Goal: Task Accomplishment & Management: Manage account settings

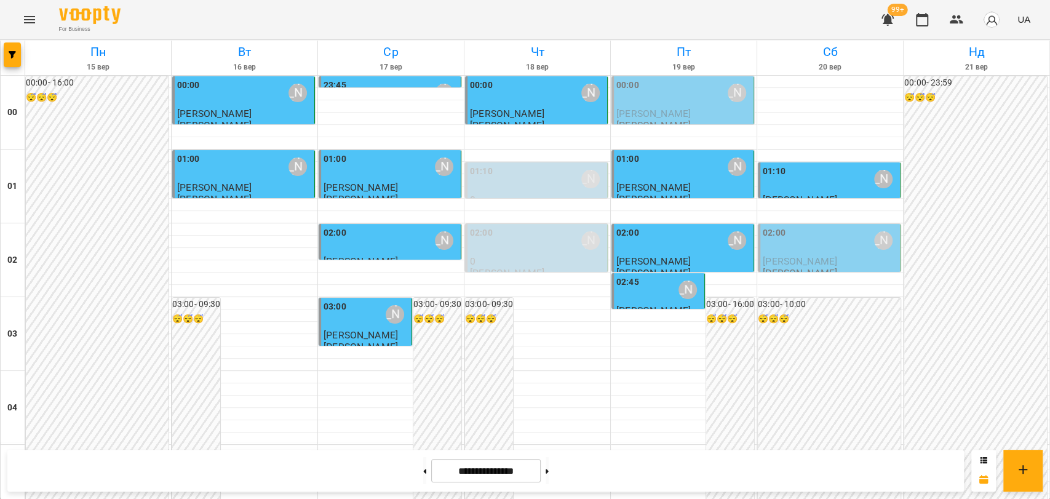
scroll to position [683, 0]
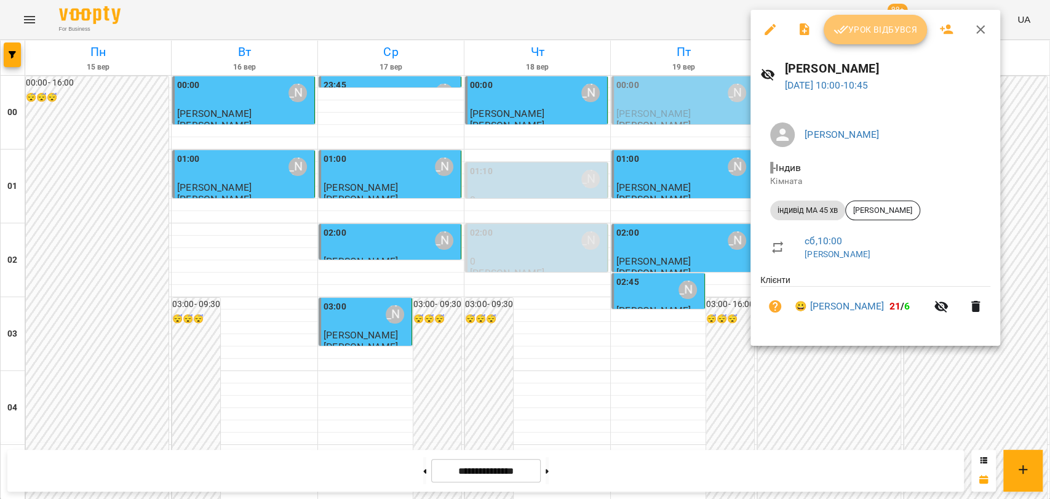
click at [874, 39] on button "Урок відбувся" at bounding box center [875, 30] width 103 height 30
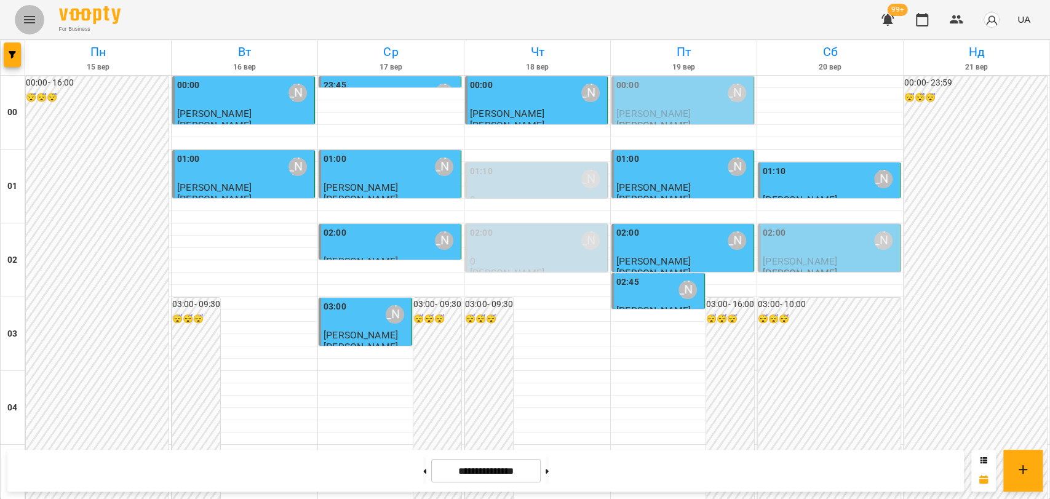
click at [30, 22] on icon "Menu" at bounding box center [29, 19] width 15 height 15
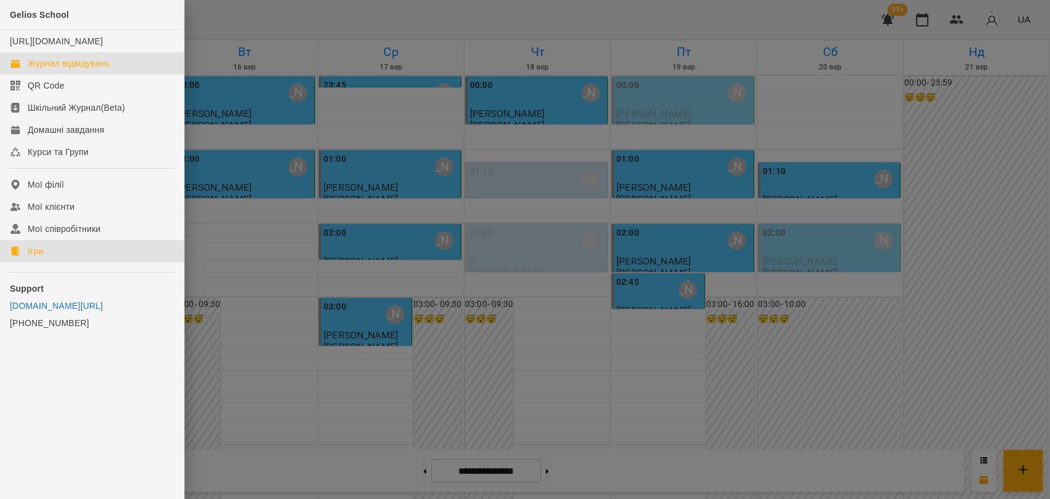
drag, startPoint x: 33, startPoint y: 266, endPoint x: 161, endPoint y: 317, distance: 138.3
click at [33, 257] on div "Ігри" at bounding box center [35, 251] width 15 height 12
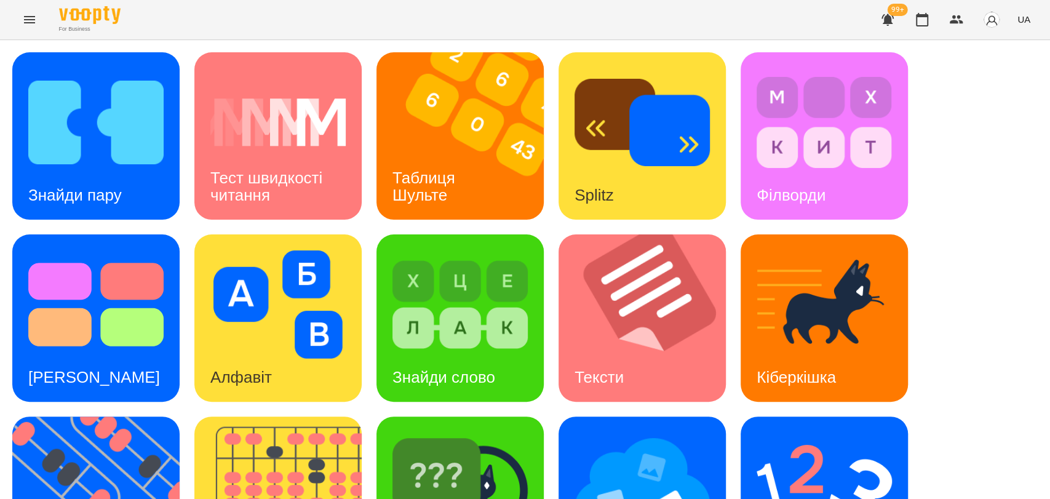
scroll to position [279, 0]
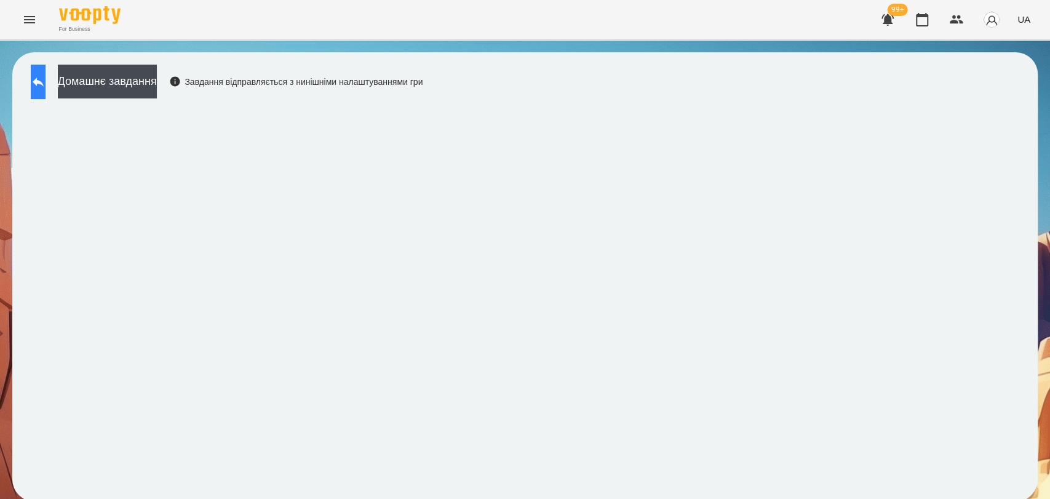
click at [38, 84] on button at bounding box center [38, 82] width 15 height 34
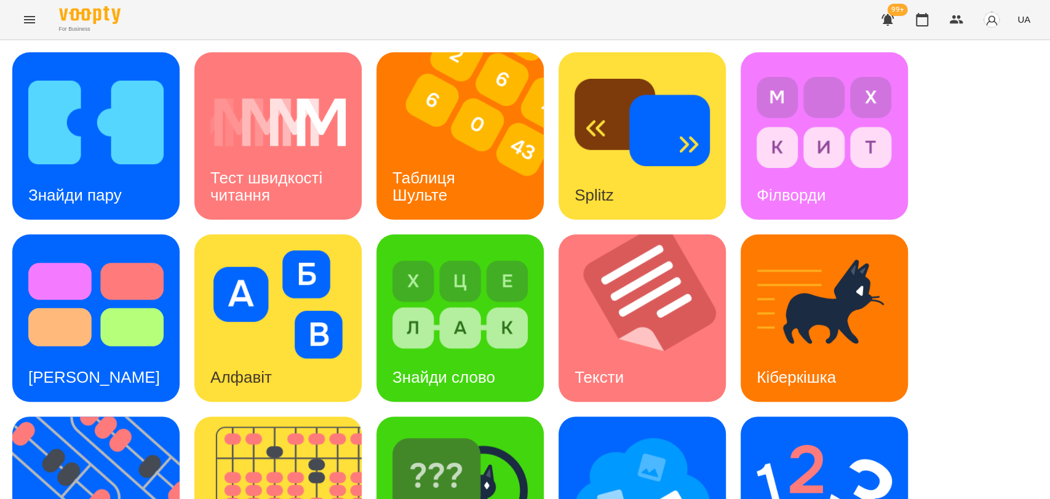
scroll to position [279, 0]
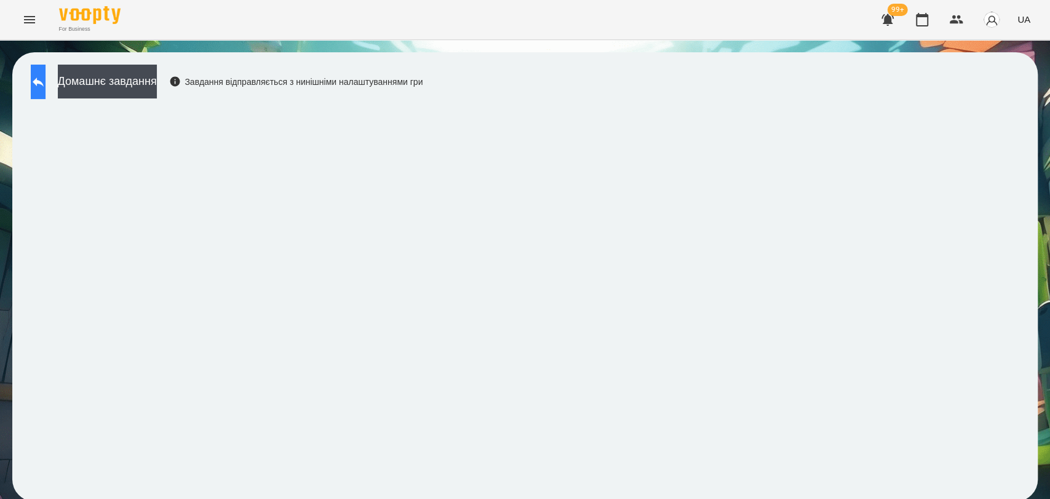
click at [41, 81] on button at bounding box center [38, 82] width 15 height 34
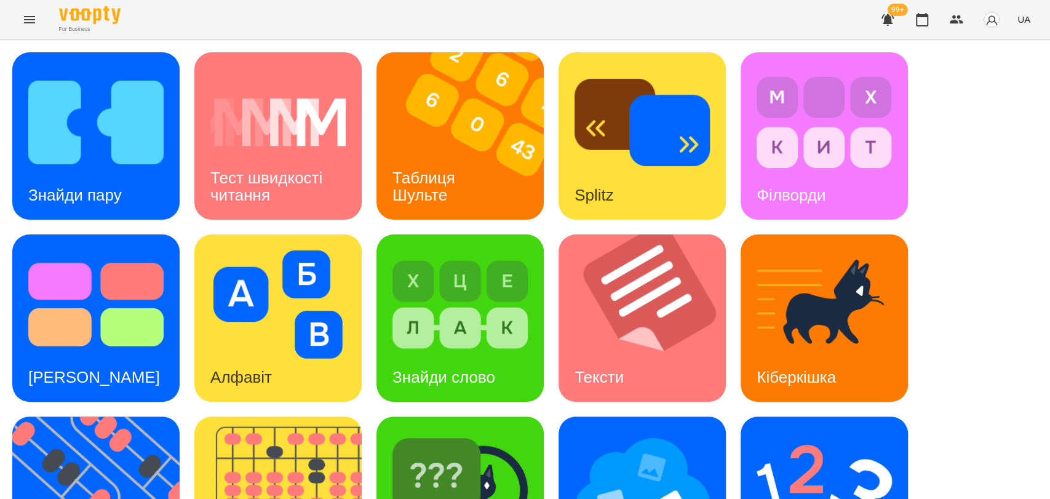
scroll to position [273, 0]
click at [633, 432] on img at bounding box center [642, 486] width 135 height 108
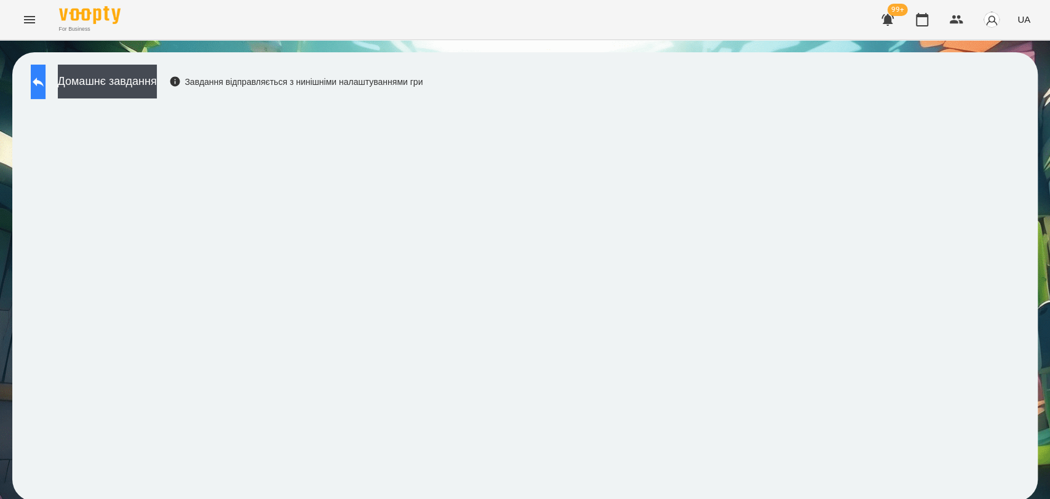
click at [46, 90] on button at bounding box center [38, 82] width 15 height 34
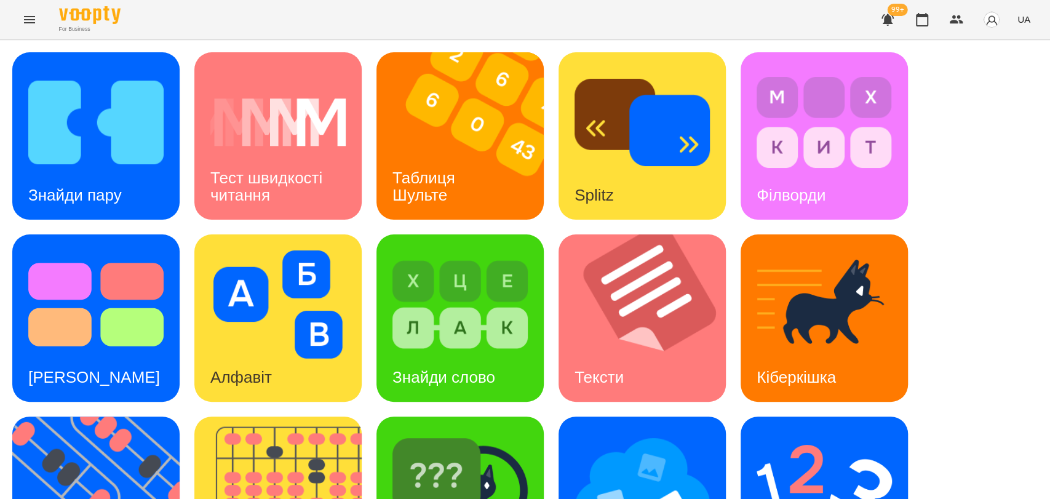
scroll to position [279, 0]
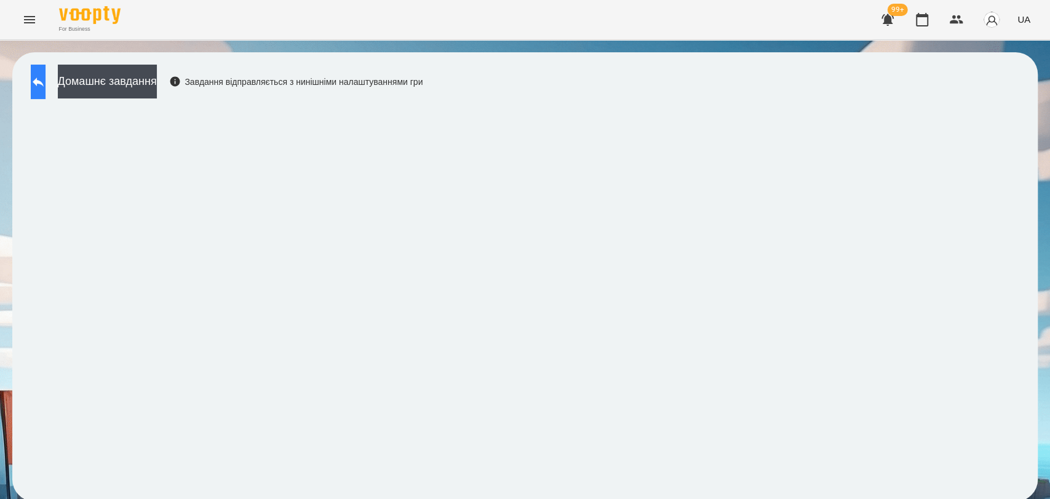
click at [46, 73] on button at bounding box center [38, 82] width 15 height 34
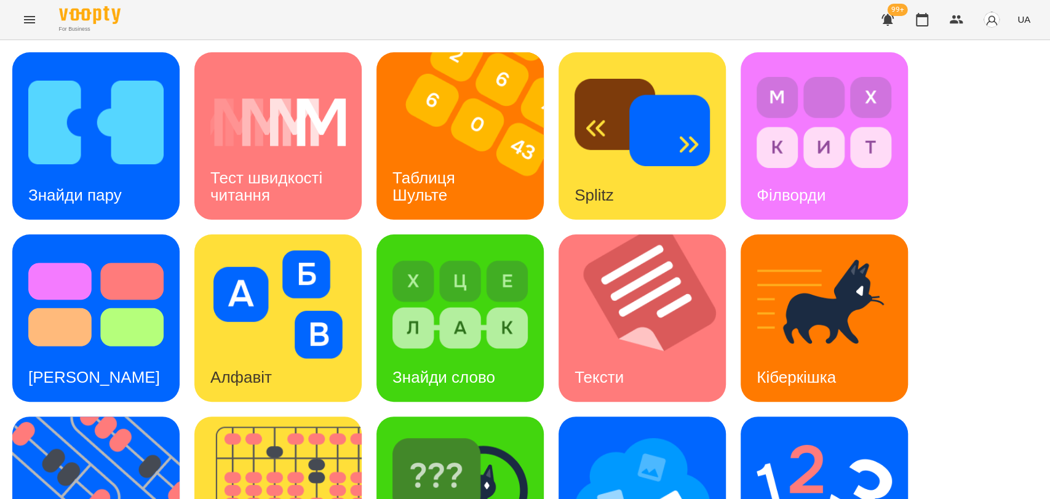
scroll to position [273, 0]
click at [59, 416] on img at bounding box center [103, 499] width 183 height 167
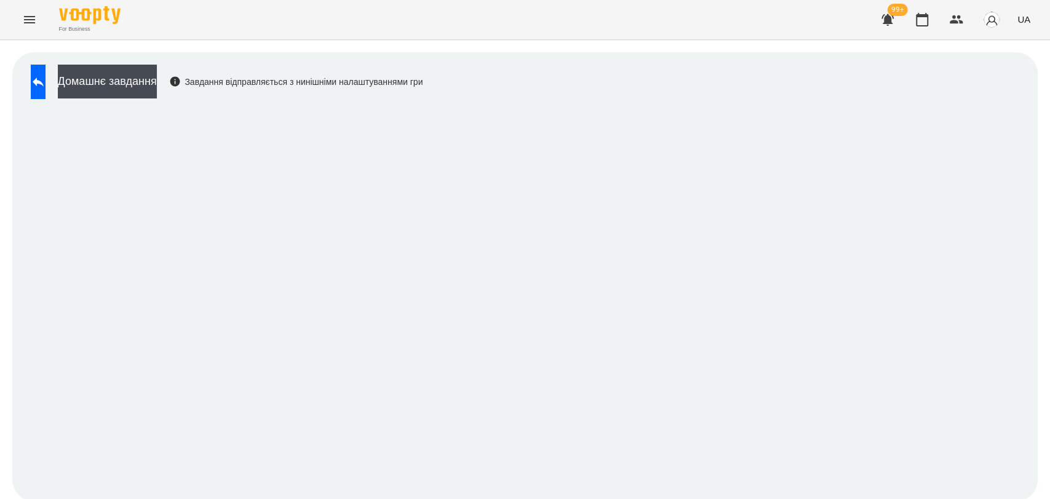
scroll to position [2, 0]
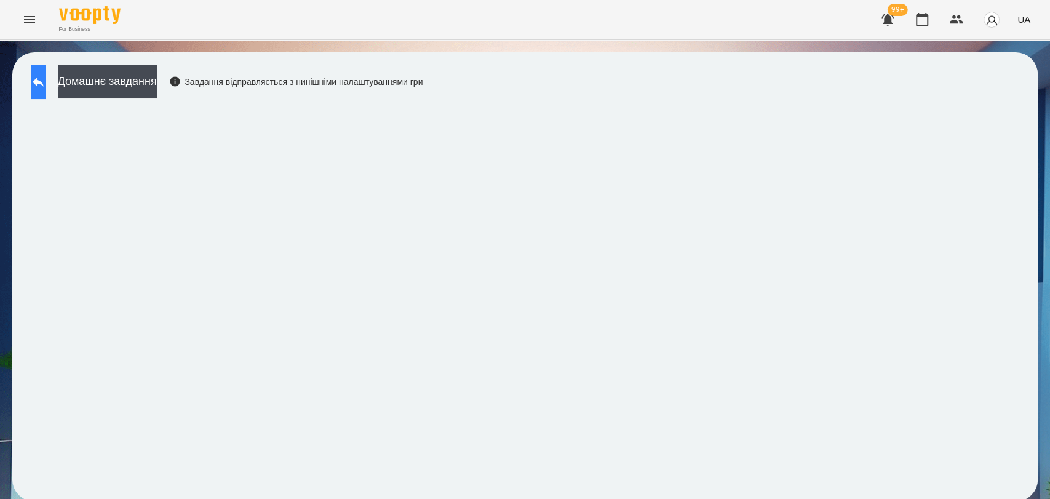
click at [46, 89] on button at bounding box center [38, 82] width 15 height 34
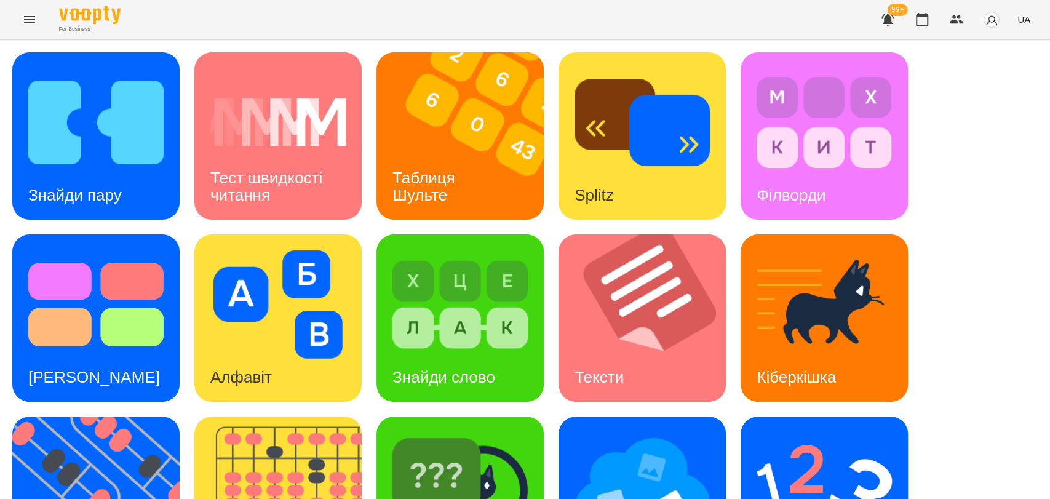
scroll to position [279, 0]
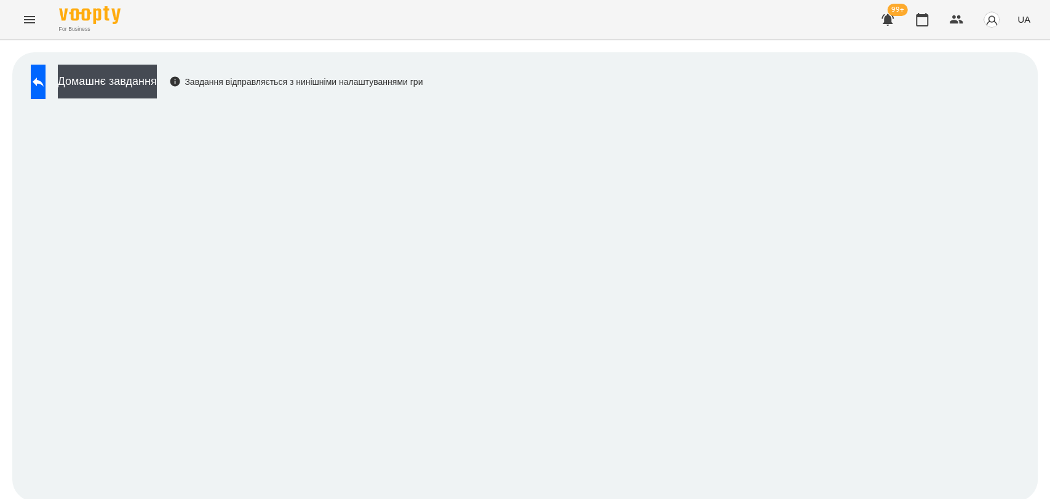
scroll to position [2, 0]
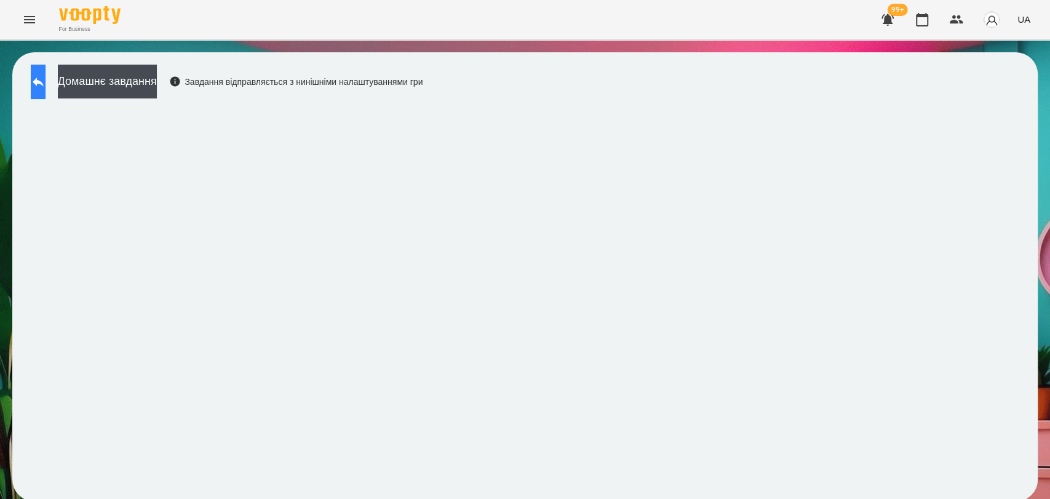
click at [41, 83] on button at bounding box center [38, 82] width 15 height 34
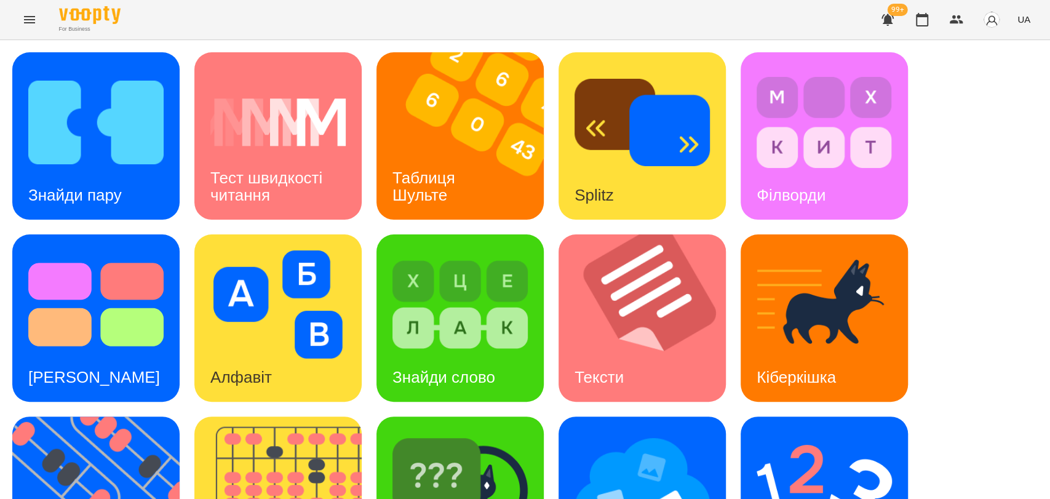
scroll to position [279, 0]
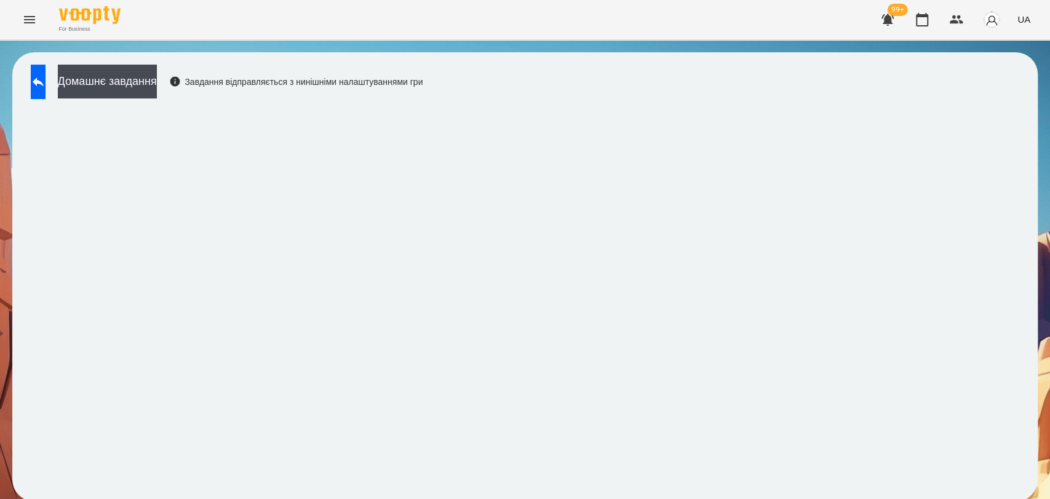
drag, startPoint x: 1028, startPoint y: 132, endPoint x: 1014, endPoint y: 132, distance: 14.1
click at [1028, 132] on div "Домашнє завдання Завдання відправляється з нинішніми налаштуваннями гри" at bounding box center [525, 277] width 1050 height 474
drag, startPoint x: 16, startPoint y: 100, endPoint x: 28, endPoint y: 95, distance: 12.9
click at [16, 100] on div "Домашнє завдання Завдання відправляється з нинішніми налаштуваннями гри" at bounding box center [524, 276] width 1025 height 449
click at [44, 79] on icon at bounding box center [38, 81] width 15 height 15
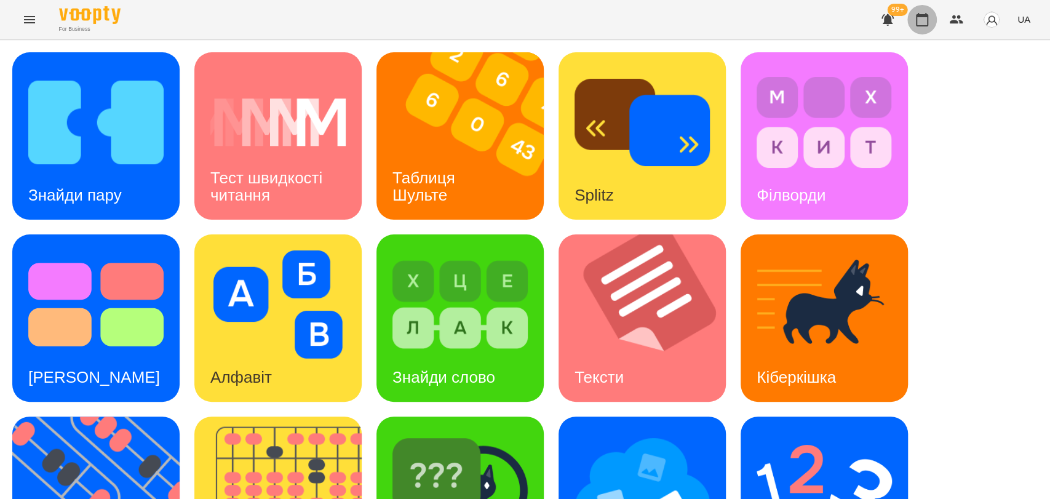
click at [916, 24] on icon "button" at bounding box center [922, 19] width 15 height 15
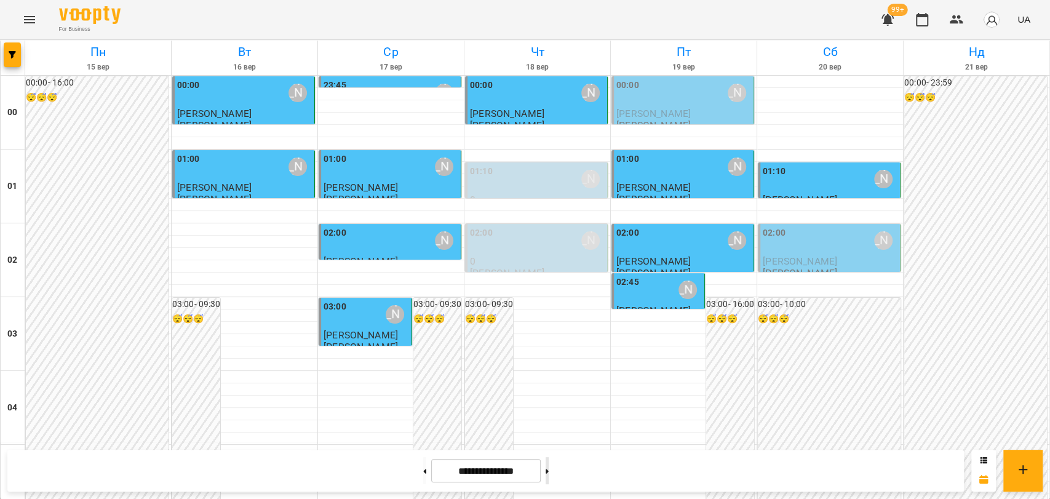
drag, startPoint x: 563, startPoint y: 469, endPoint x: 540, endPoint y: 362, distance: 109.6
click at [549, 469] on icon at bounding box center [547, 471] width 3 height 4
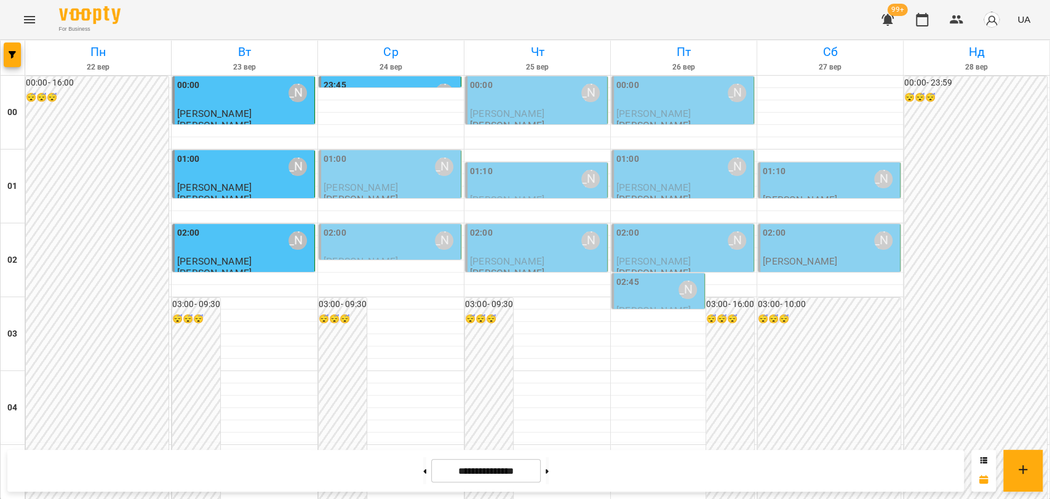
scroll to position [1199, 0]
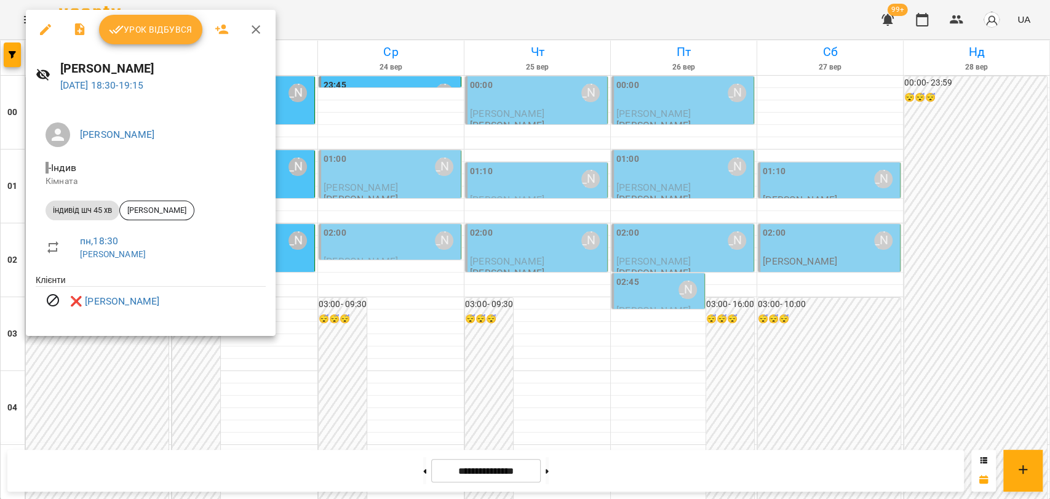
click at [255, 31] on icon "button" at bounding box center [256, 29] width 9 height 9
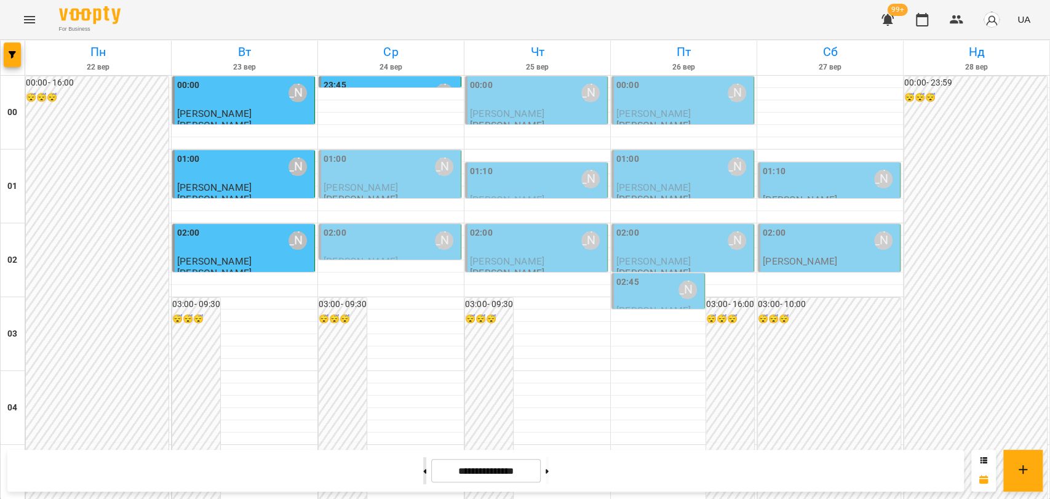
click at [423, 477] on button at bounding box center [424, 470] width 3 height 27
type input "**********"
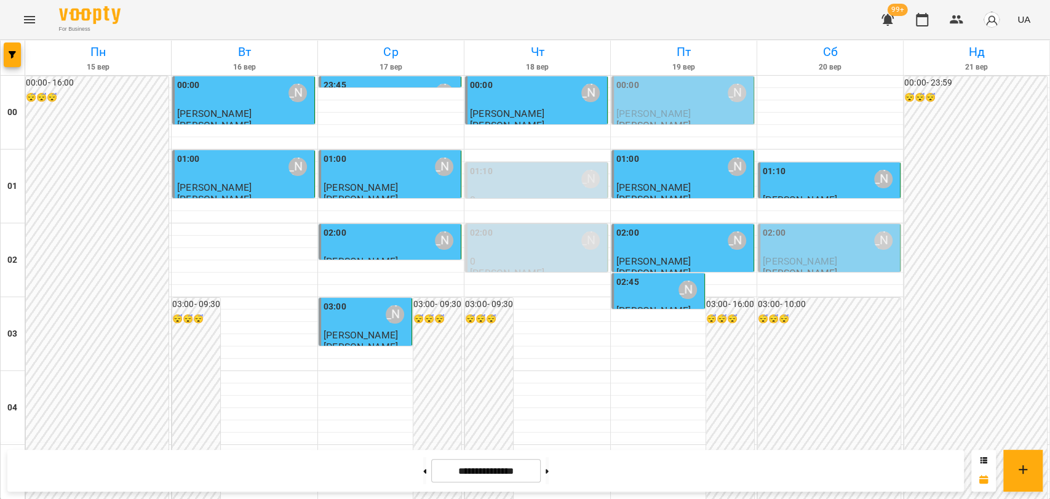
scroll to position [652, 0]
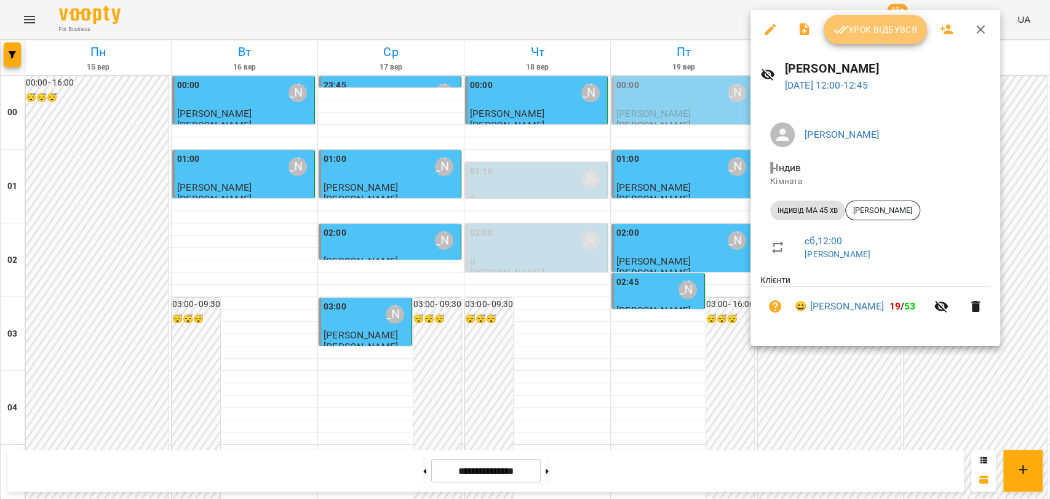
click at [875, 36] on span "Урок відбувся" at bounding box center [875, 29] width 84 height 15
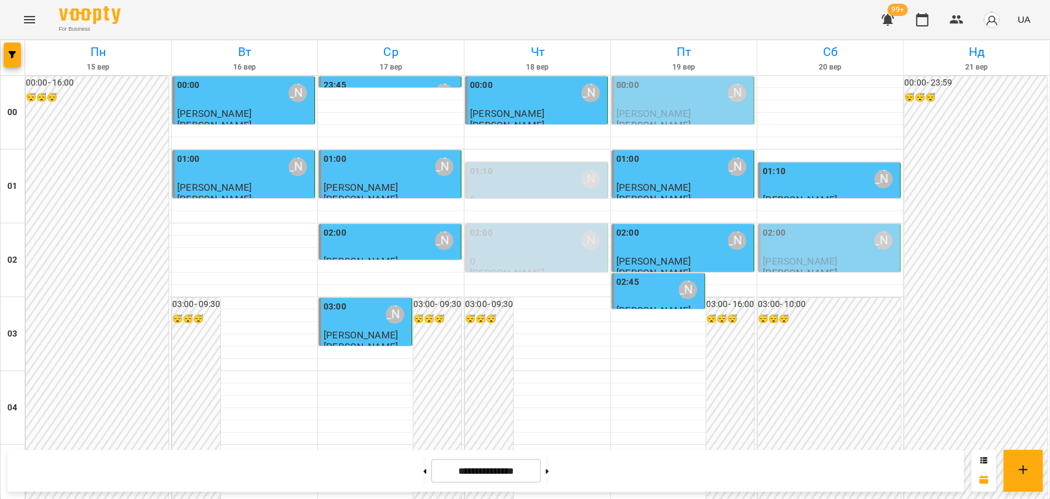
scroll to position [1367, 0]
